Goal: Navigation & Orientation: Find specific page/section

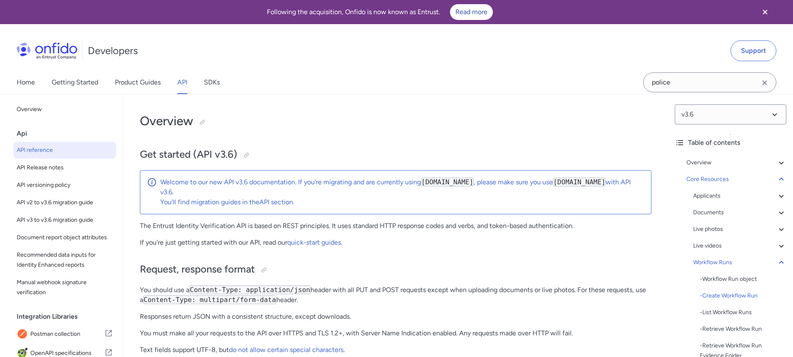
select select "http"
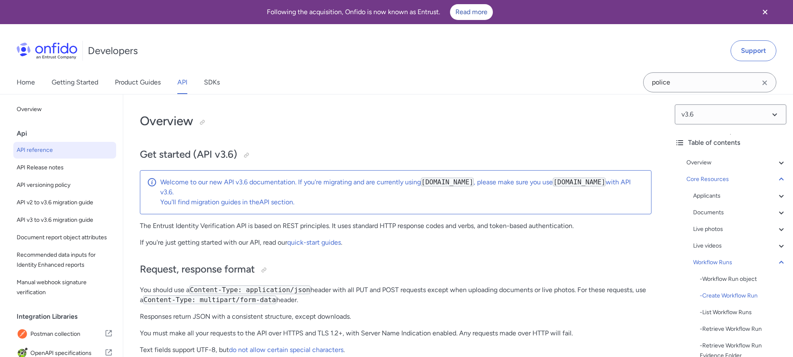
select select "http"
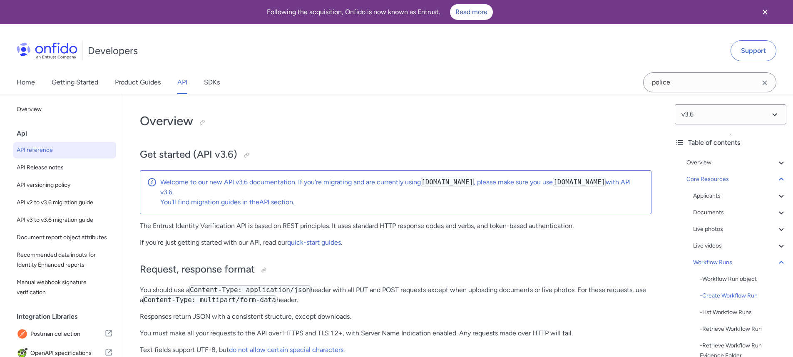
select select "http"
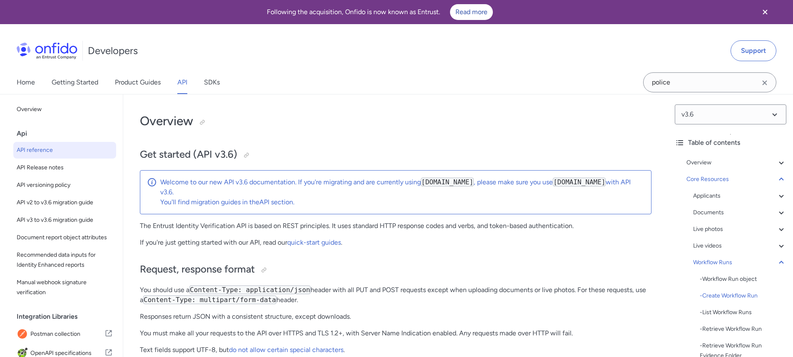
select select "http"
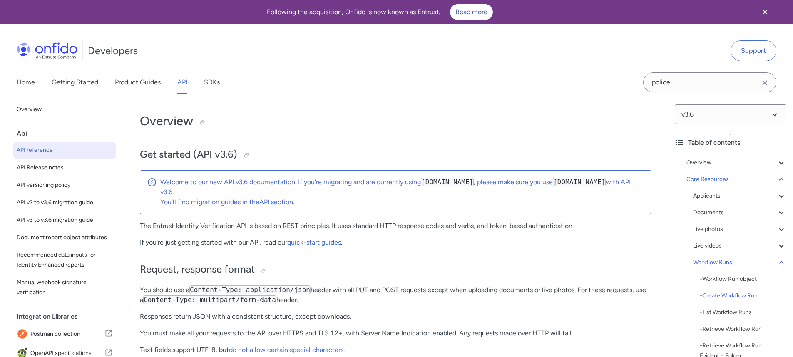
select select "http"
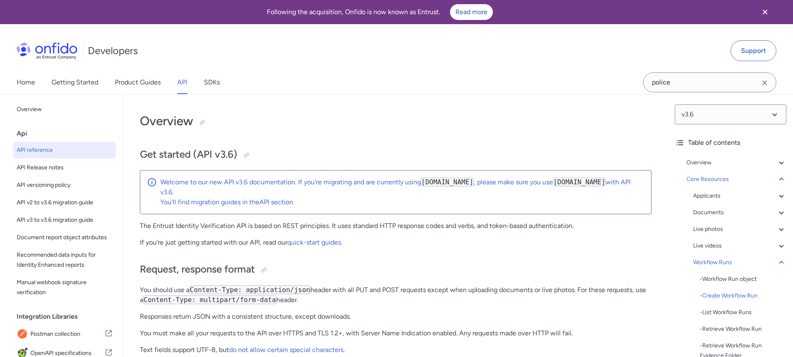
select select "http"
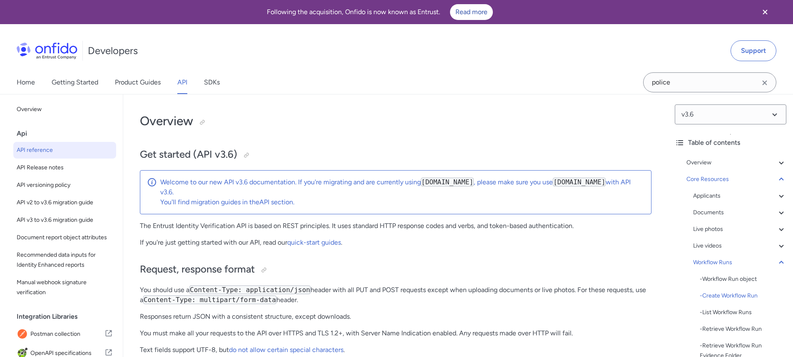
select select "http"
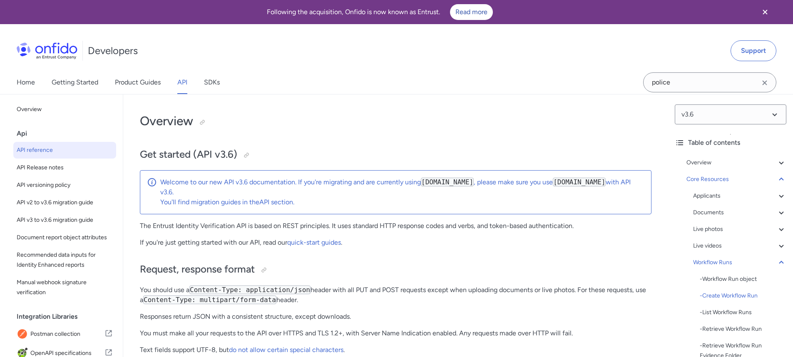
select select "http"
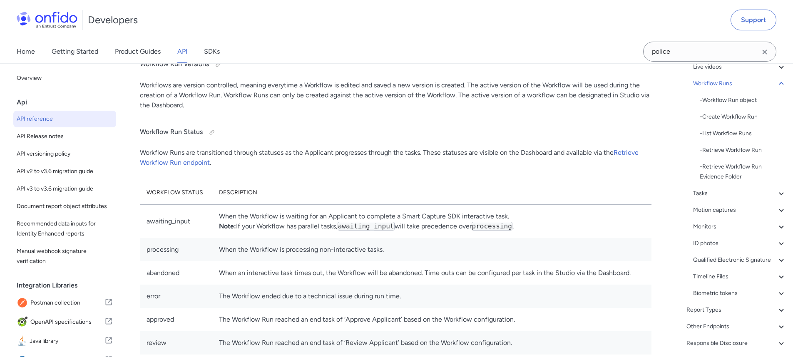
scroll to position [17440, 0]
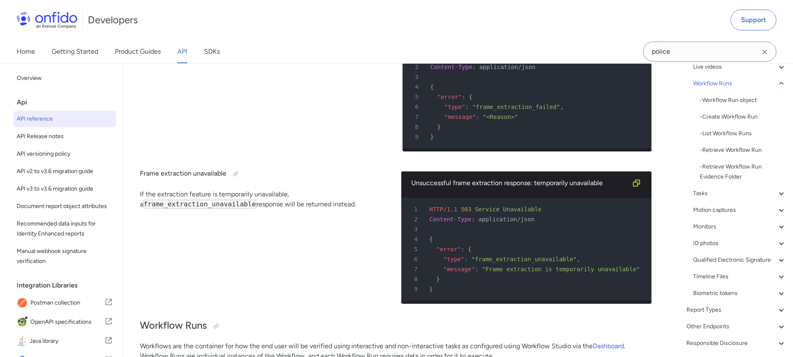
click at [58, 21] on img at bounding box center [47, 20] width 61 height 17
